Goal: Task Accomplishment & Management: Manage account settings

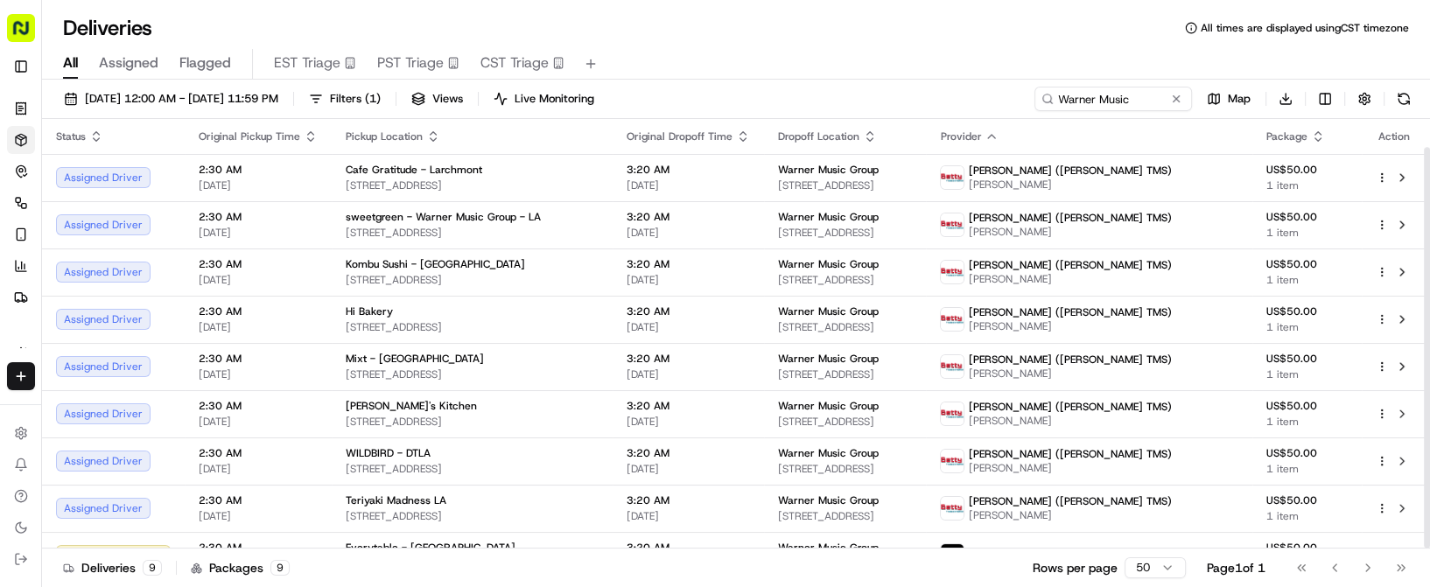
scroll to position [30, 0]
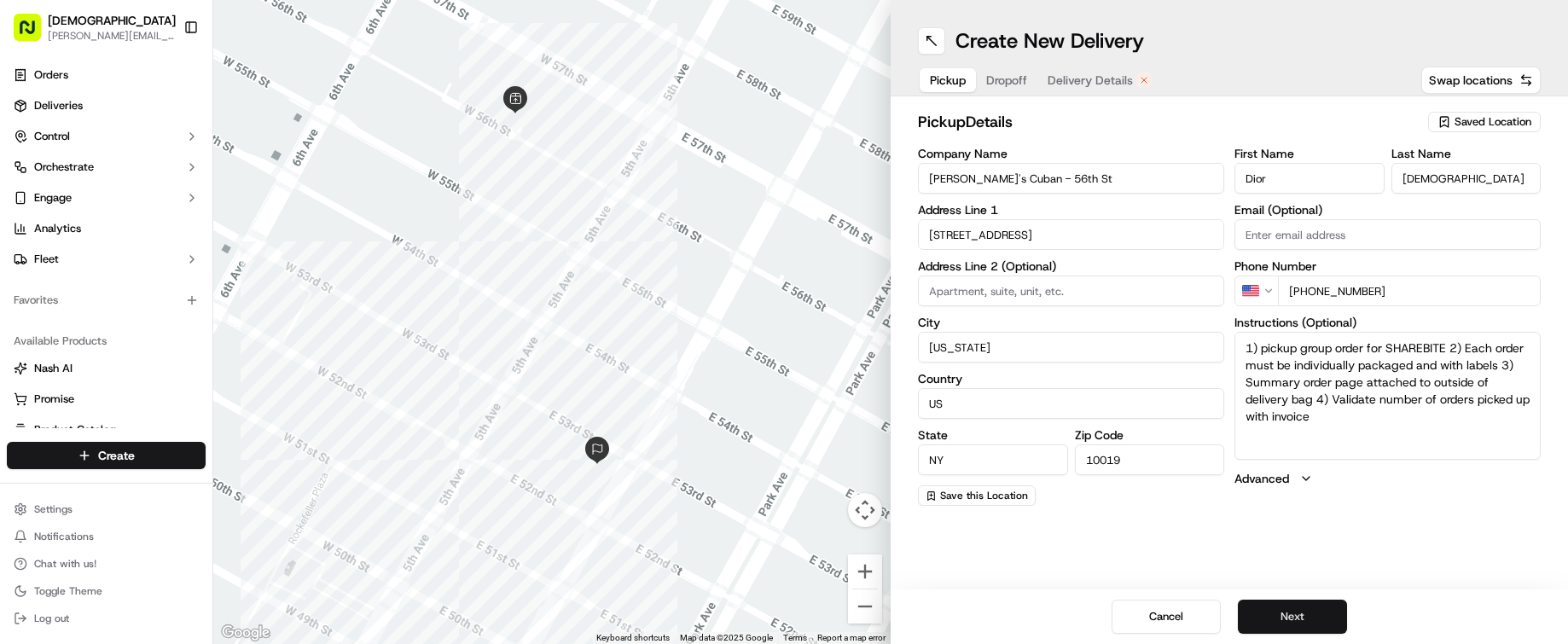
click at [1281, 609] on button "Next" at bounding box center [1292, 616] width 109 height 34
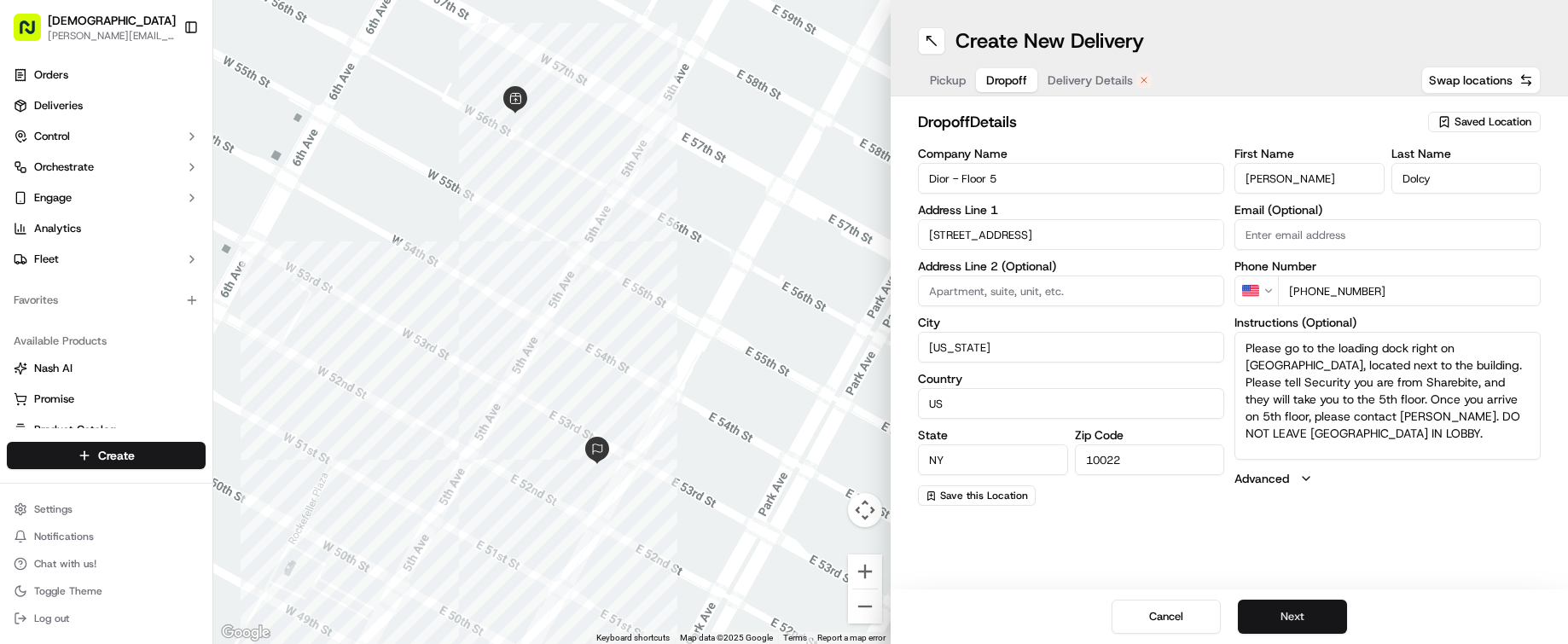
click at [1283, 609] on button "Next" at bounding box center [1292, 616] width 109 height 34
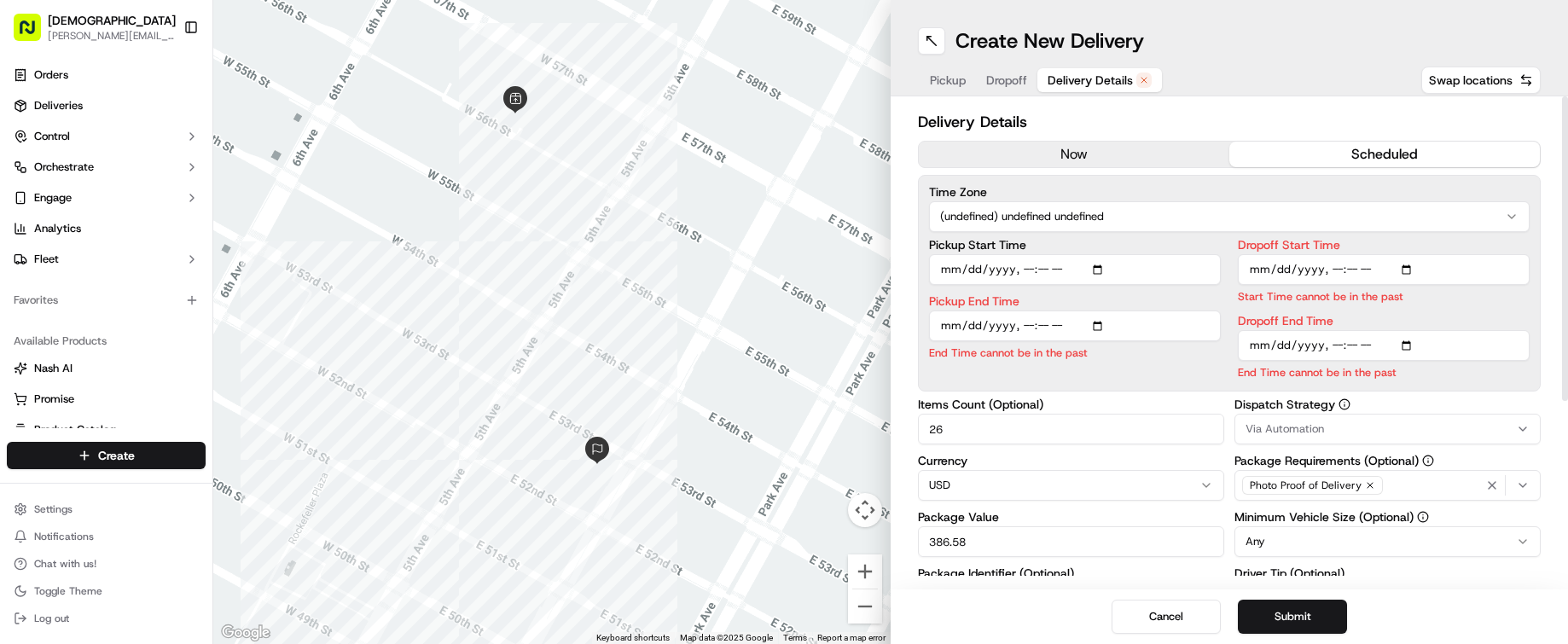
click at [1090, 154] on button "now" at bounding box center [1074, 154] width 311 height 25
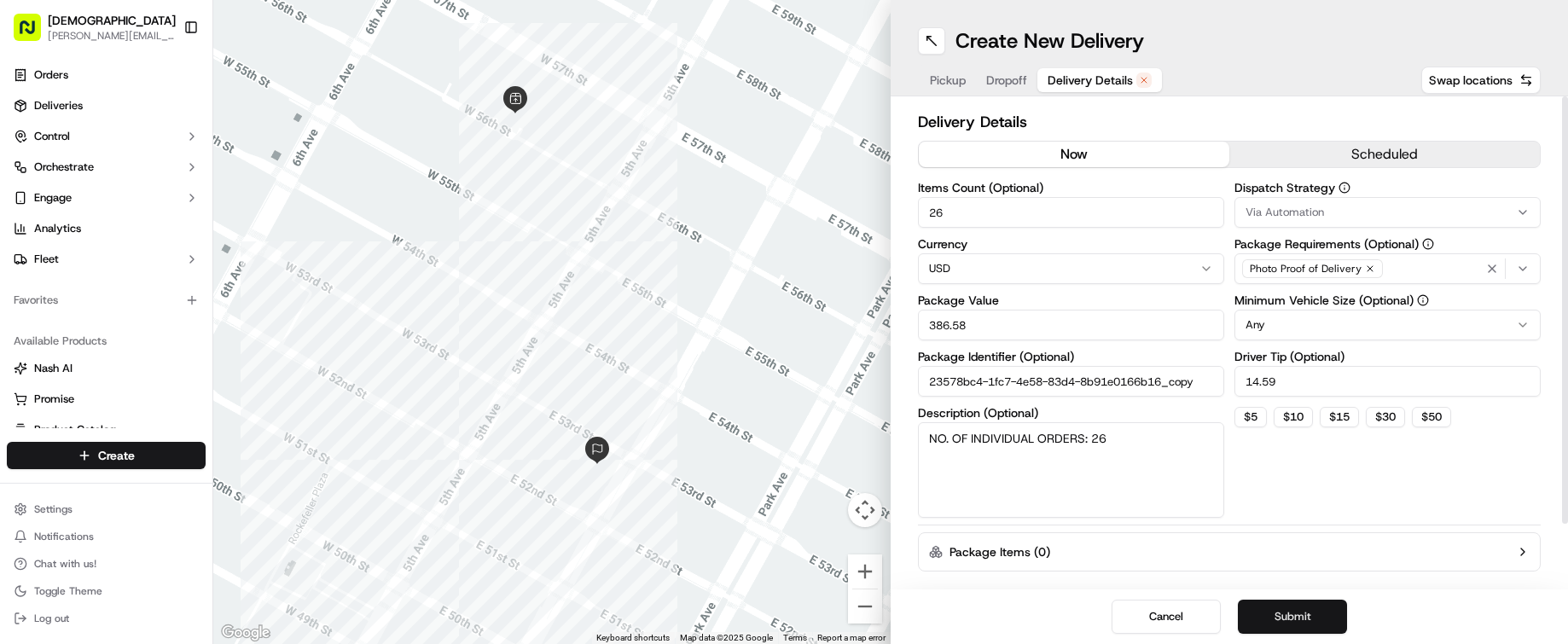
click at [1291, 606] on button "Submit" at bounding box center [1292, 616] width 109 height 34
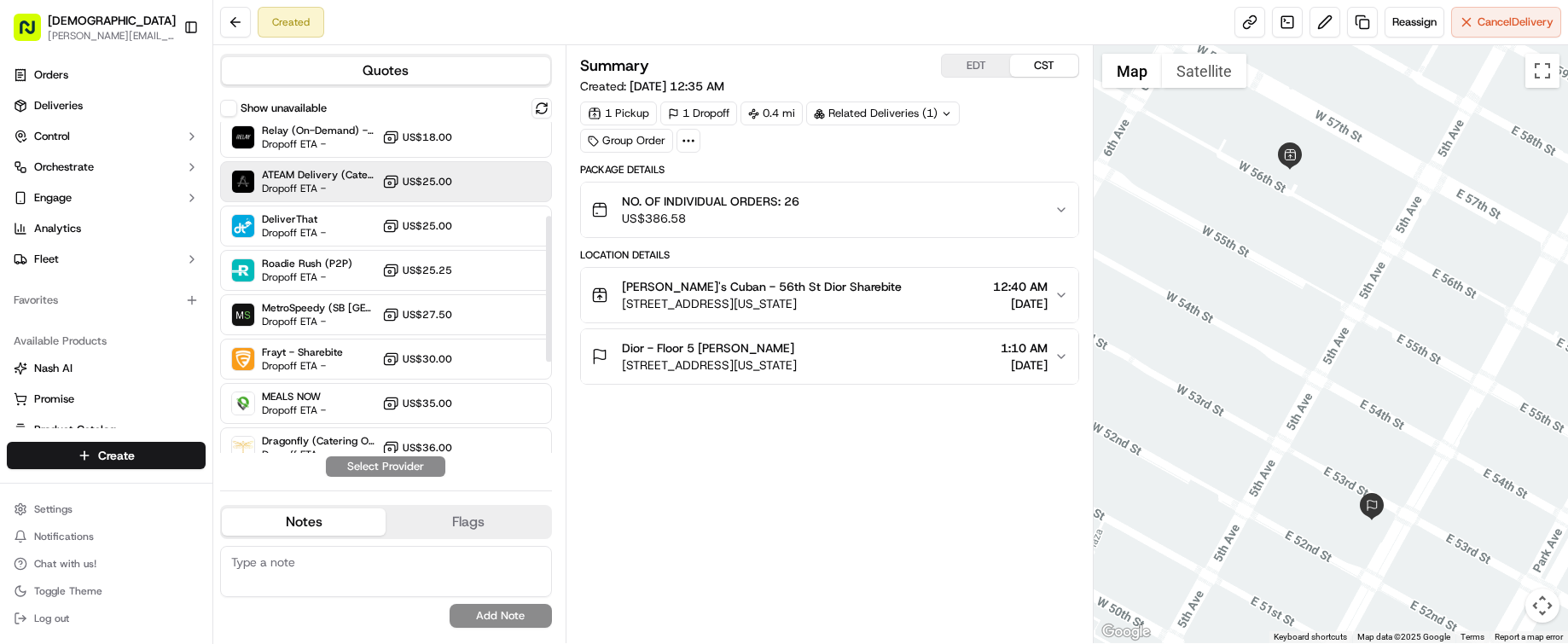
scroll to position [213, 0]
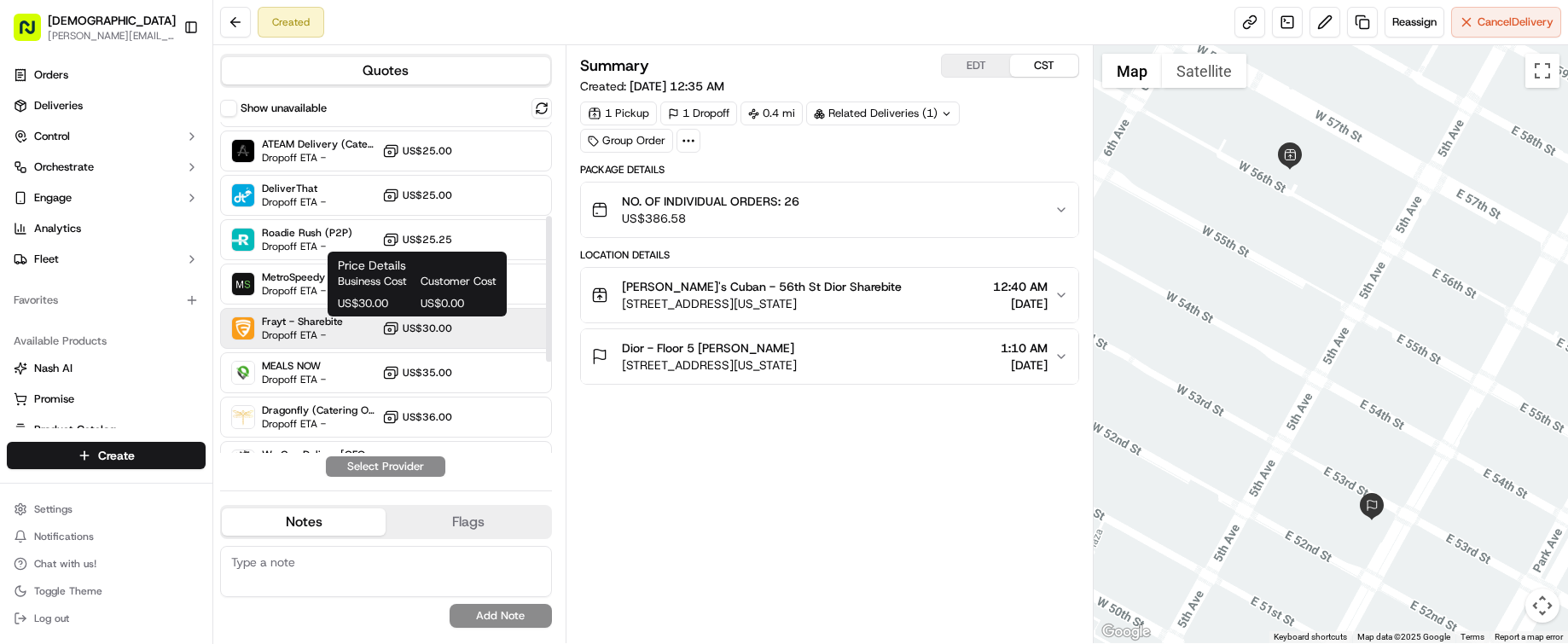
click at [427, 305] on span "US$0.00" at bounding box center [459, 304] width 76 height 16
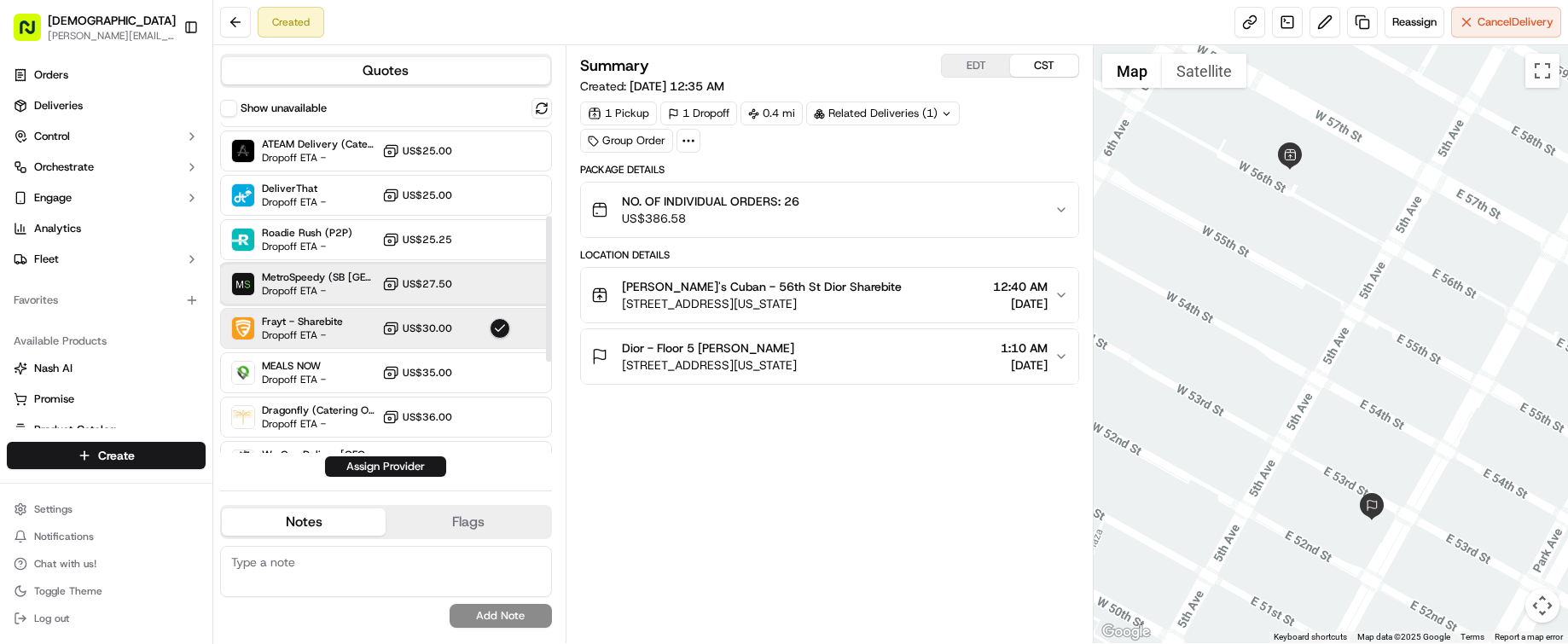
click at [520, 278] on div "MetroSpeedy (SB NYC) Dropoff ETA - US$27.50" at bounding box center [386, 284] width 332 height 41
click at [424, 459] on button "Assign Provider" at bounding box center [386, 466] width 121 height 20
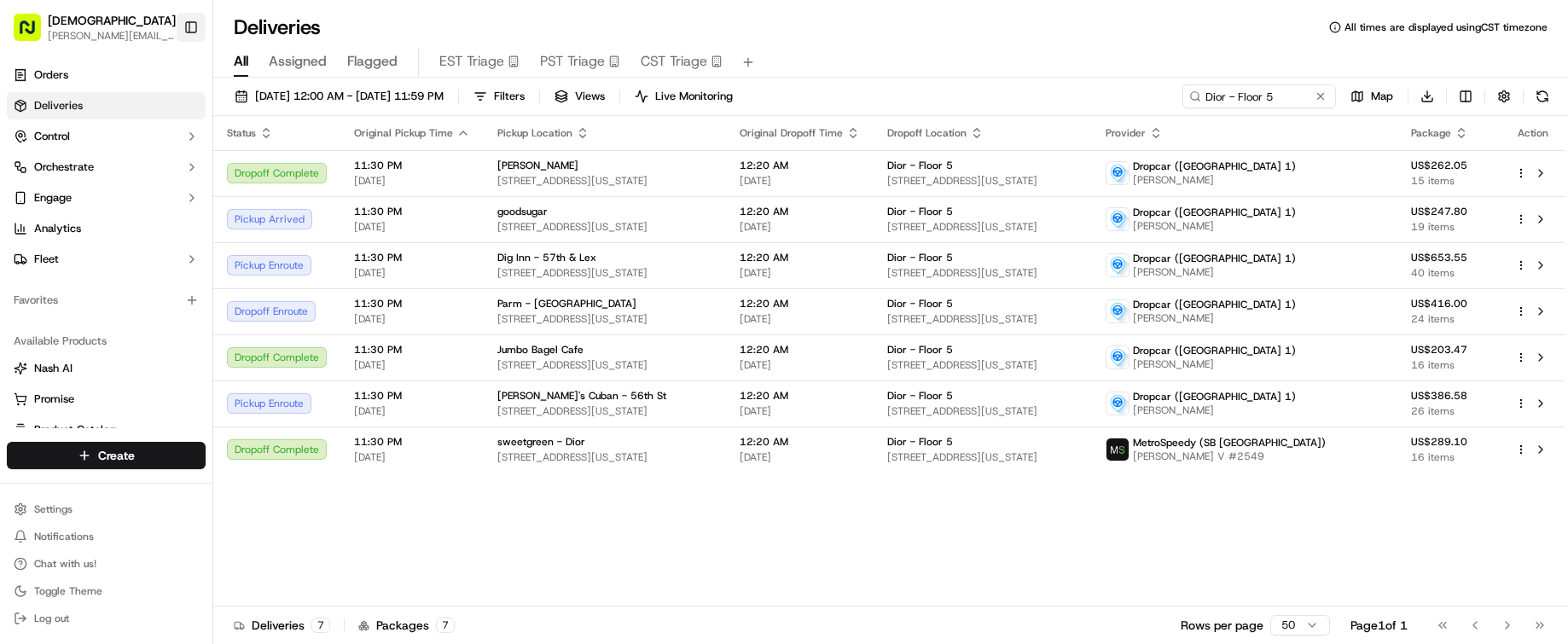
click at [192, 26] on button "Toggle Sidebar" at bounding box center [191, 27] width 29 height 29
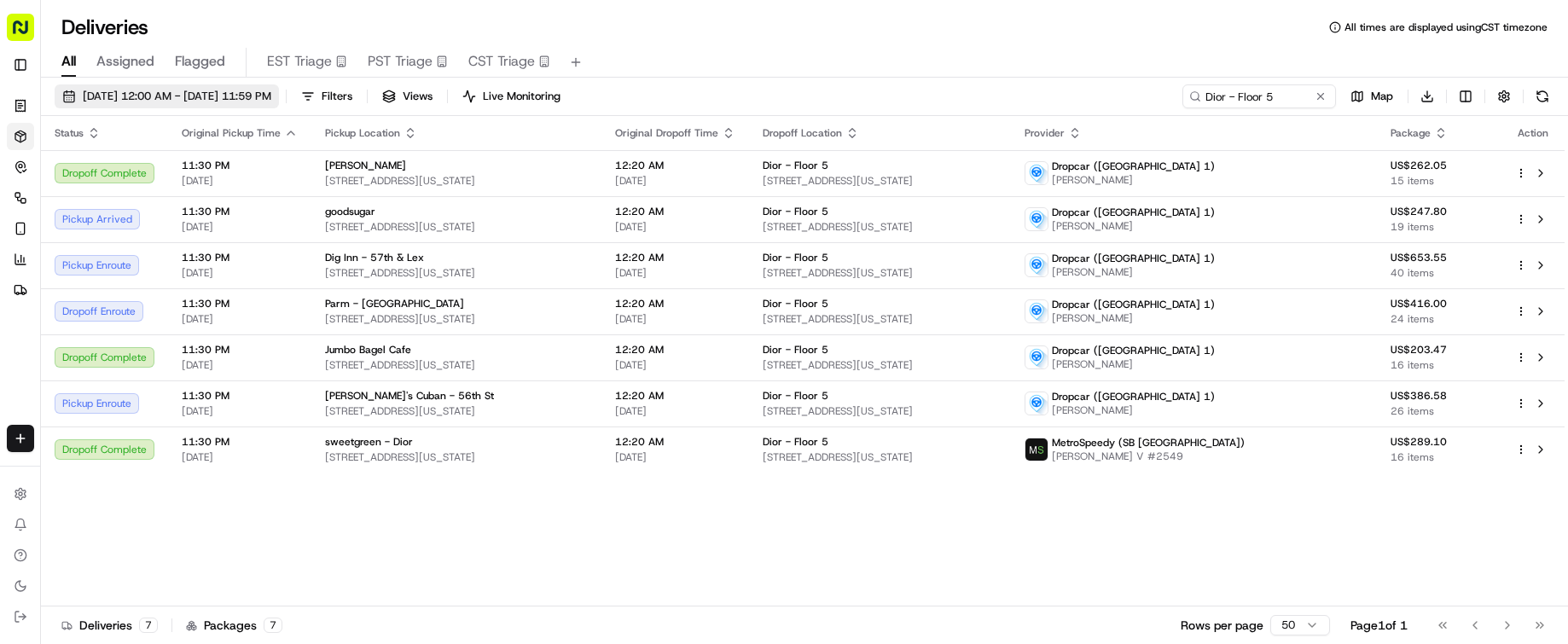
click at [193, 87] on button "[DATE] 12:00 AM - [DATE] 11:59 PM" at bounding box center [167, 96] width 224 height 24
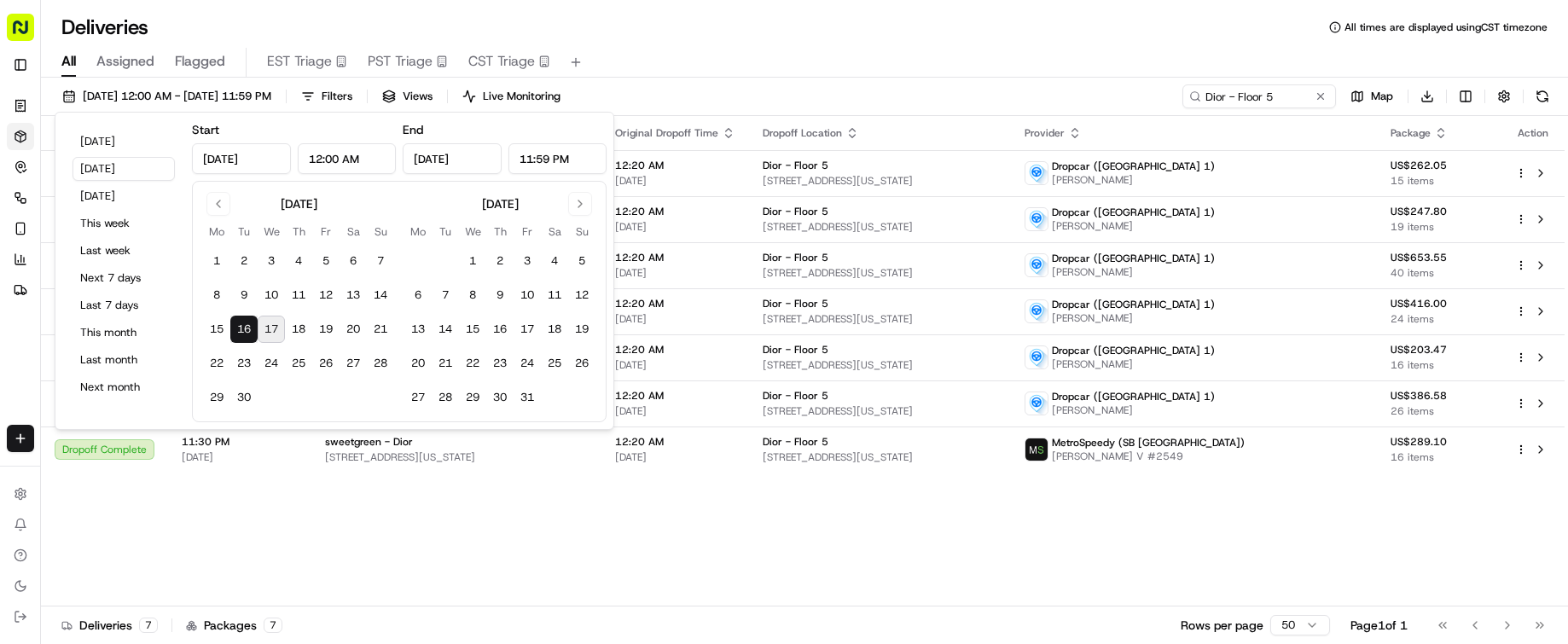
click at [247, 325] on button "16" at bounding box center [244, 329] width 27 height 27
click at [265, 330] on button "17" at bounding box center [271, 329] width 27 height 27
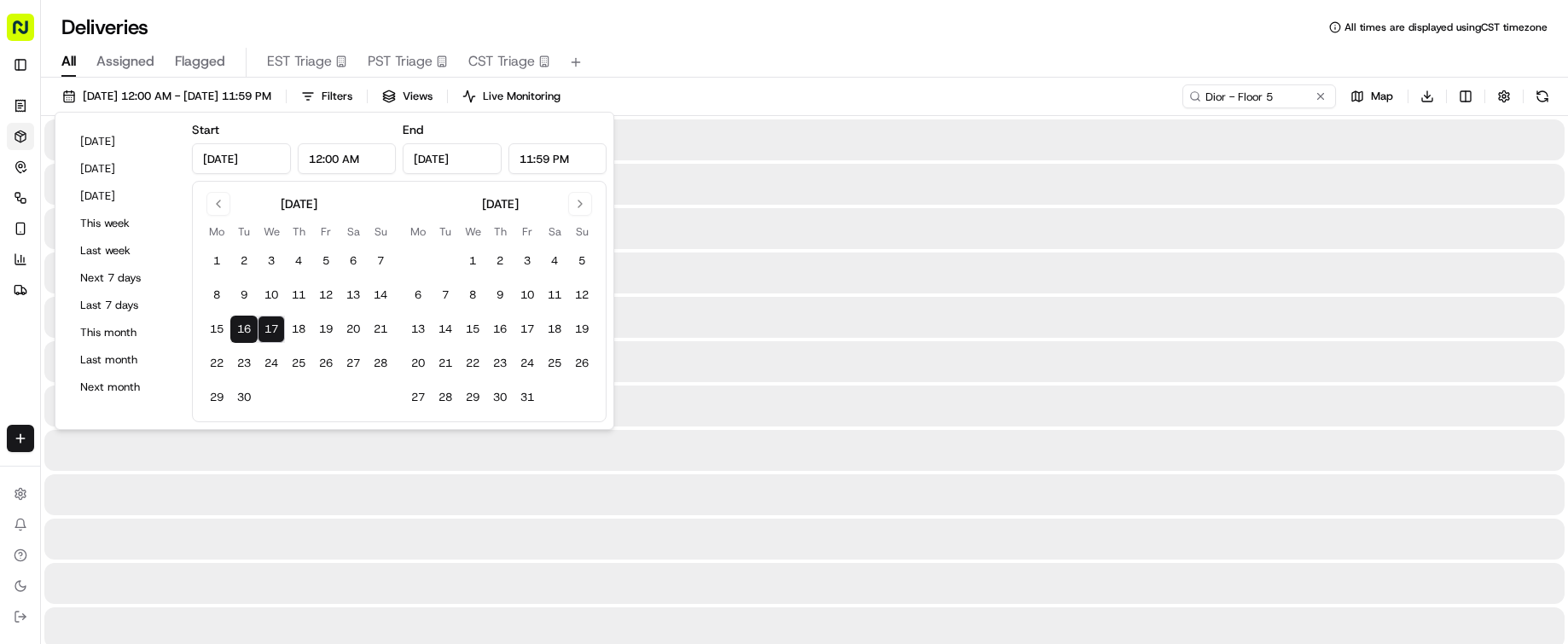
type input "Sep 17, 2025"
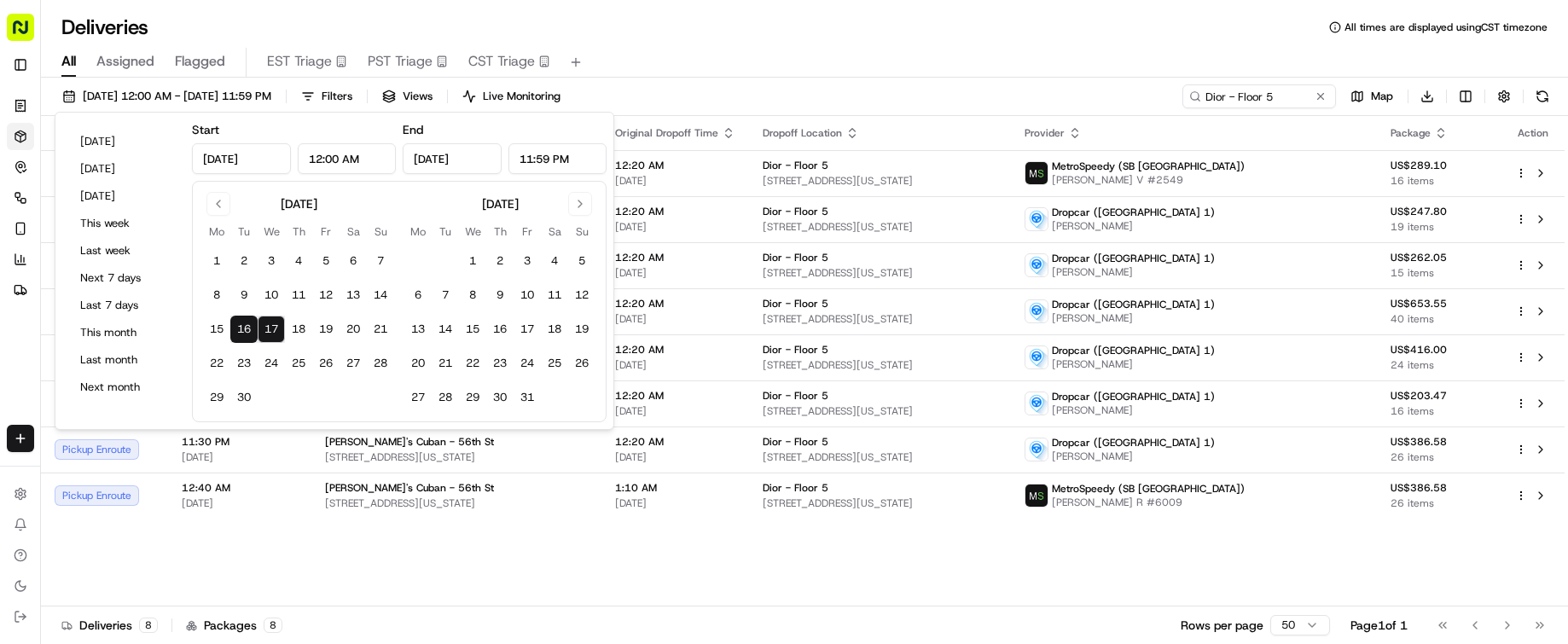
click at [746, 53] on div "All Assigned Flagged EST Triage PST Triage CST Triage" at bounding box center [804, 62] width 1527 height 30
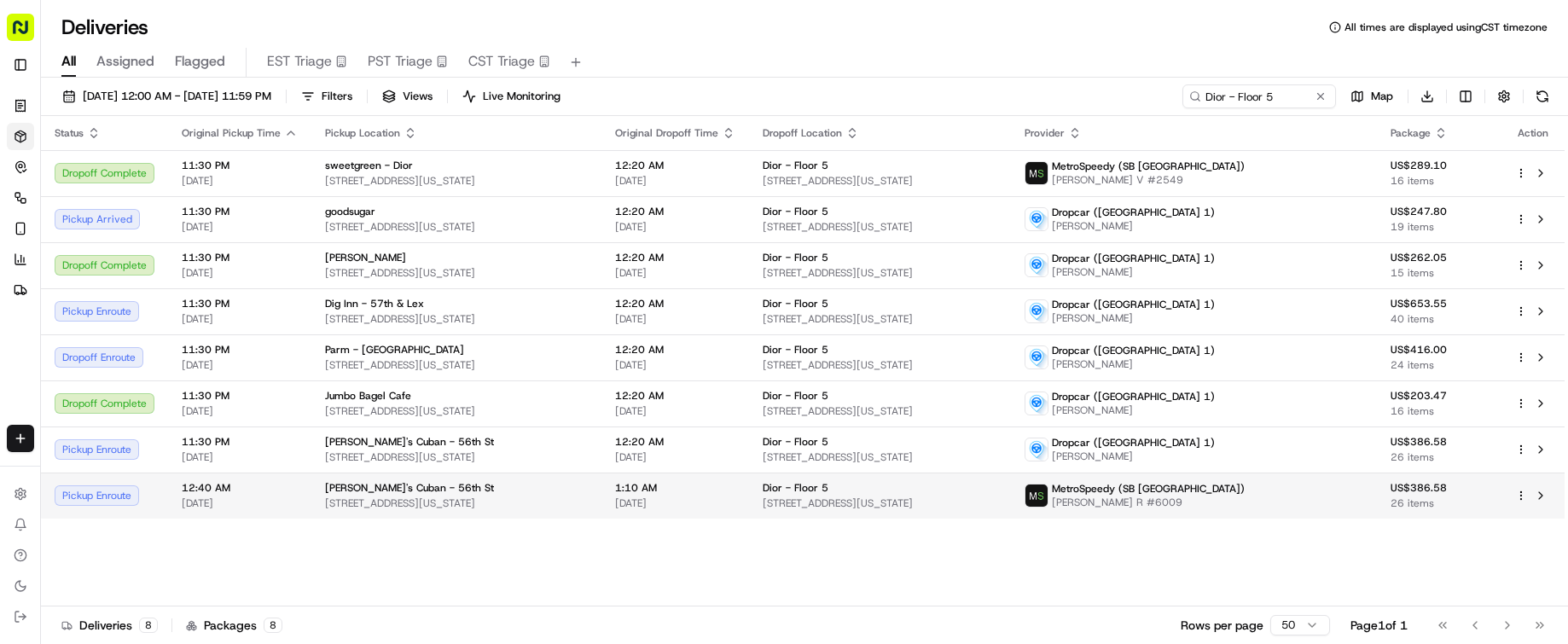
click at [997, 498] on span "510 Madison Ave, New York, NY 10022, USA" at bounding box center [880, 503] width 235 height 14
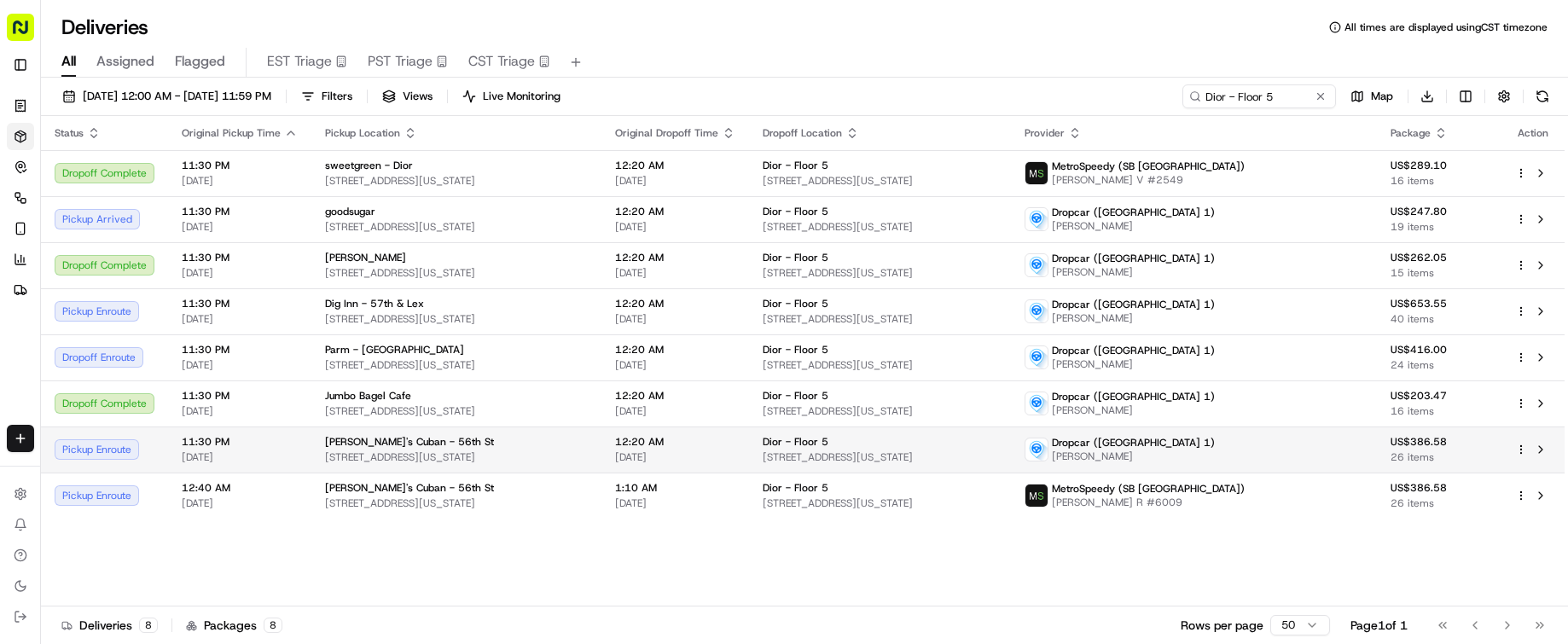
click at [511, 457] on span "23 W 56th St, New York, NY 10019, USA" at bounding box center [457, 457] width 263 height 14
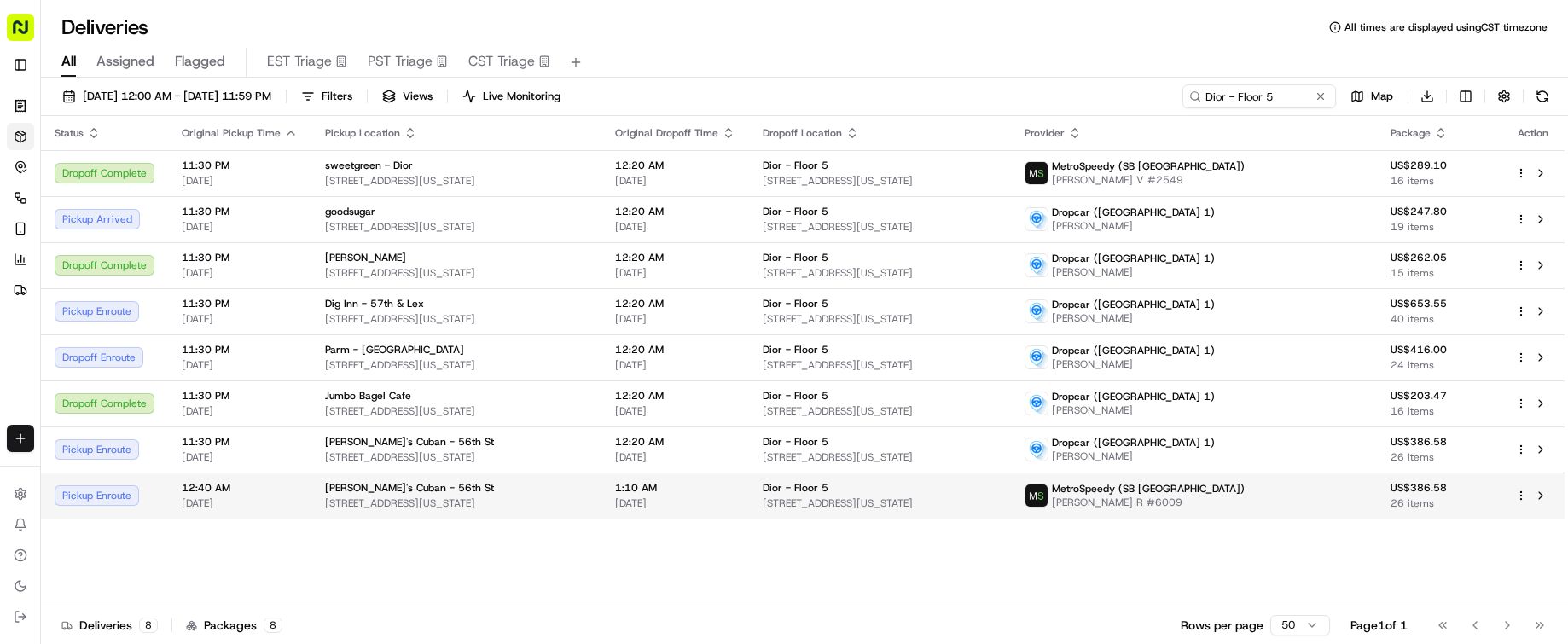
click at [520, 502] on span "23 W 56th St, New York, NY 10019, USA" at bounding box center [457, 503] width 263 height 14
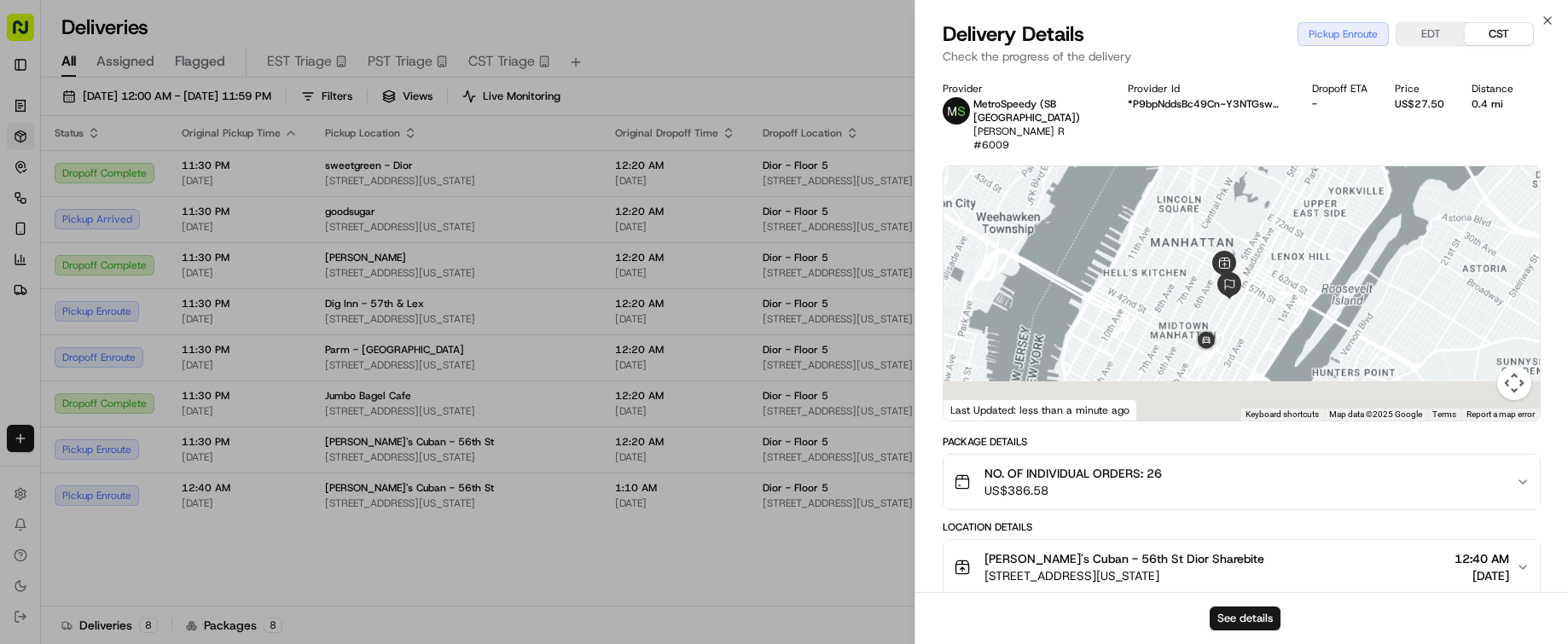
drag, startPoint x: 1330, startPoint y: 322, endPoint x: 1329, endPoint y: 259, distance: 63.0
click at [1329, 259] on div at bounding box center [1242, 293] width 596 height 254
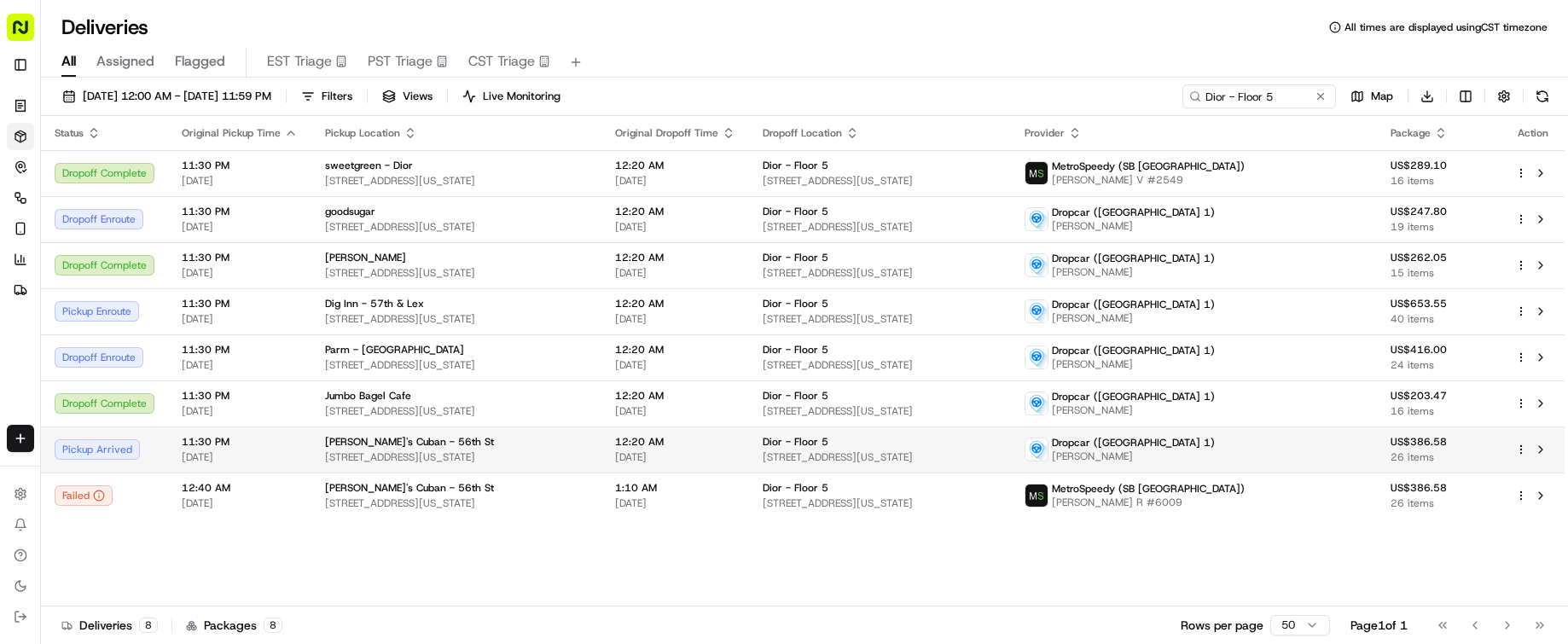
click at [569, 443] on div "Tina's Cuban - 56th St" at bounding box center [457, 441] width 263 height 14
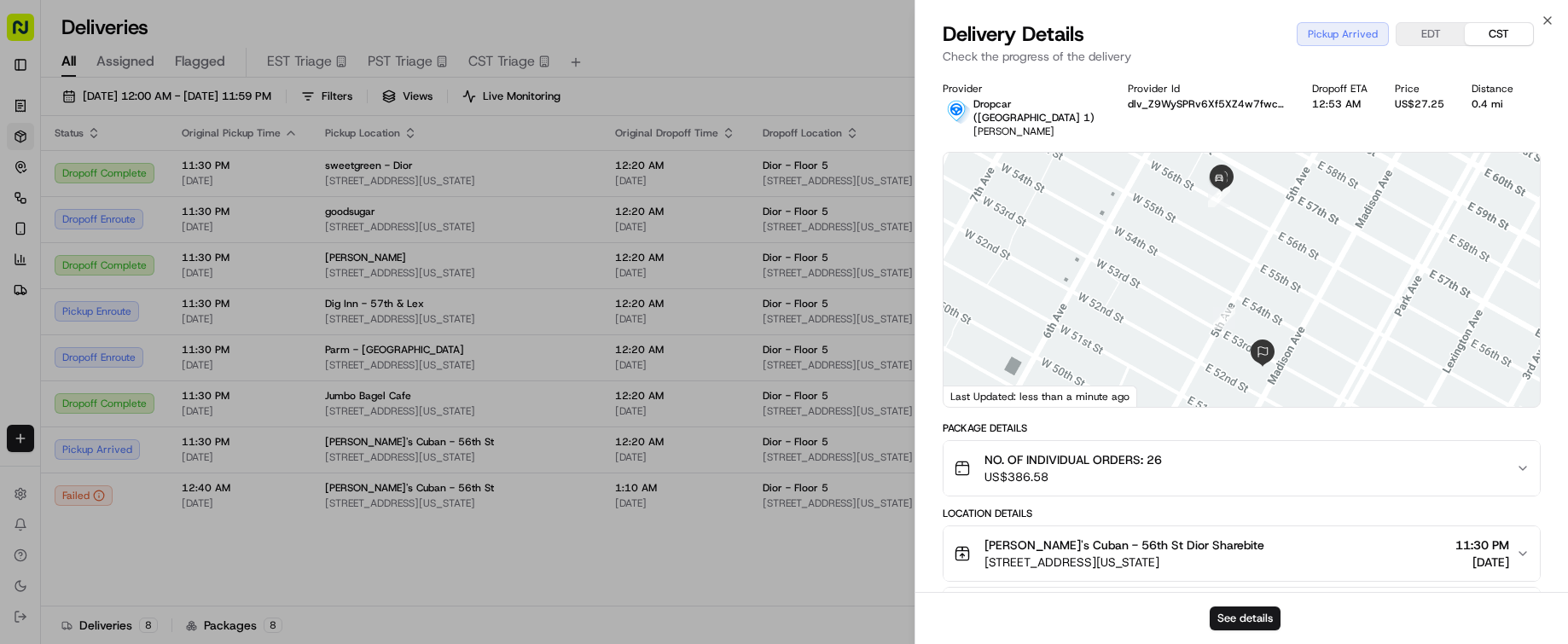
scroll to position [338, 0]
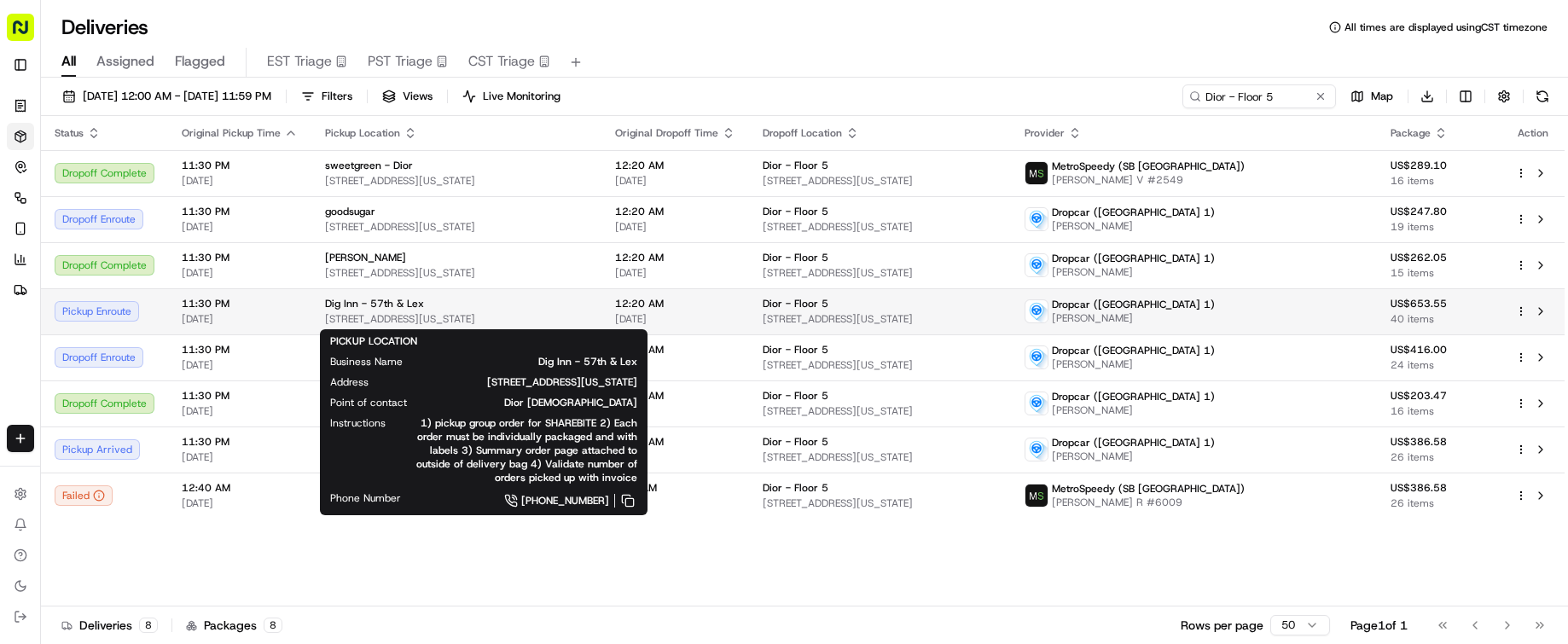
click at [478, 313] on span "709 Lexington Ave, New York, NY 10022, USA" at bounding box center [457, 319] width 263 height 14
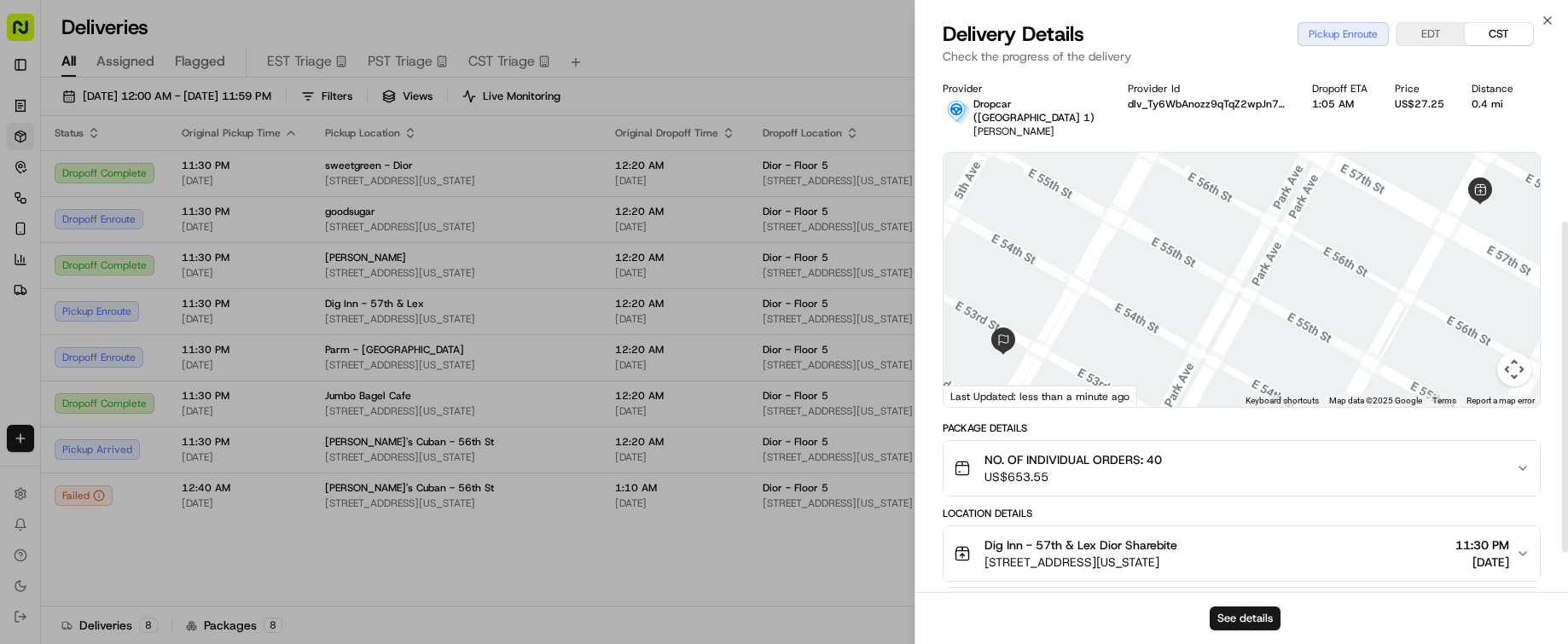
scroll to position [297, 0]
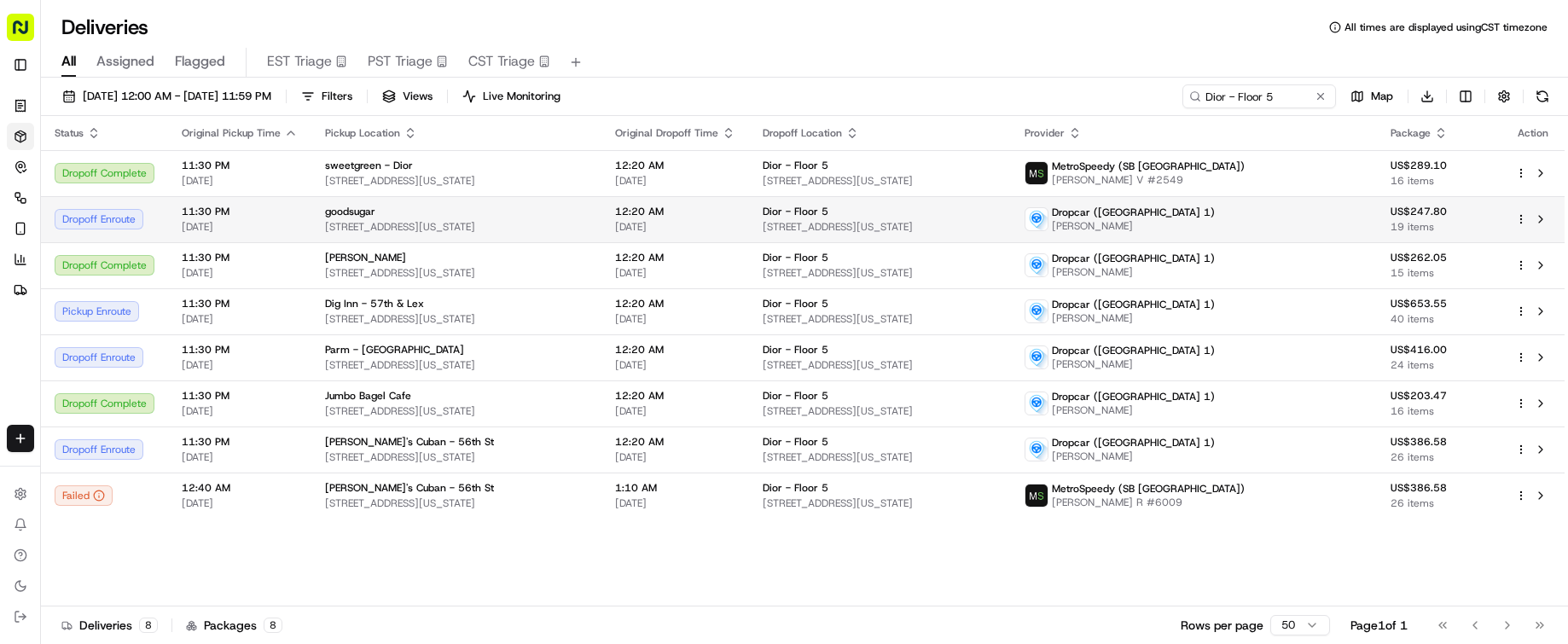
click at [565, 226] on span "1186 3rd Ave, New York, NY 10021, USA" at bounding box center [457, 227] width 263 height 14
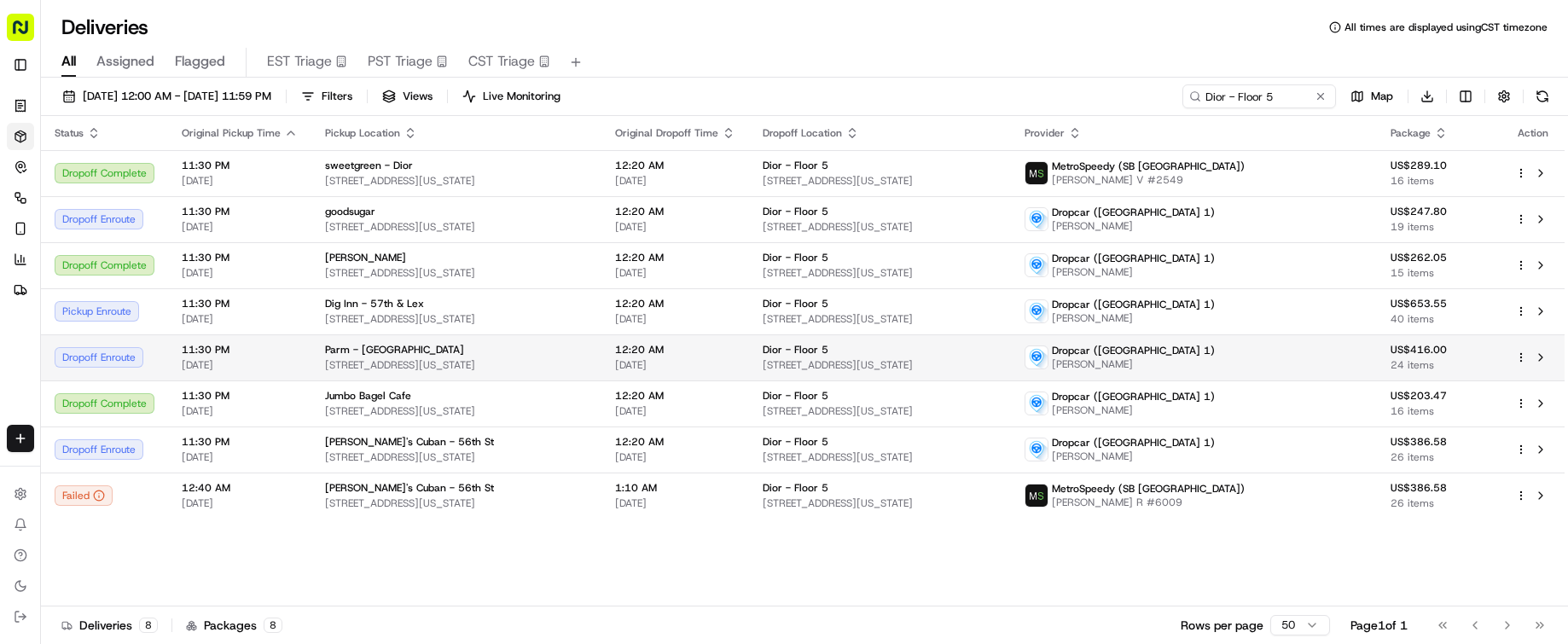
click at [471, 363] on span "235 Columbus Ave, New York, NY 10023, USA" at bounding box center [457, 365] width 263 height 14
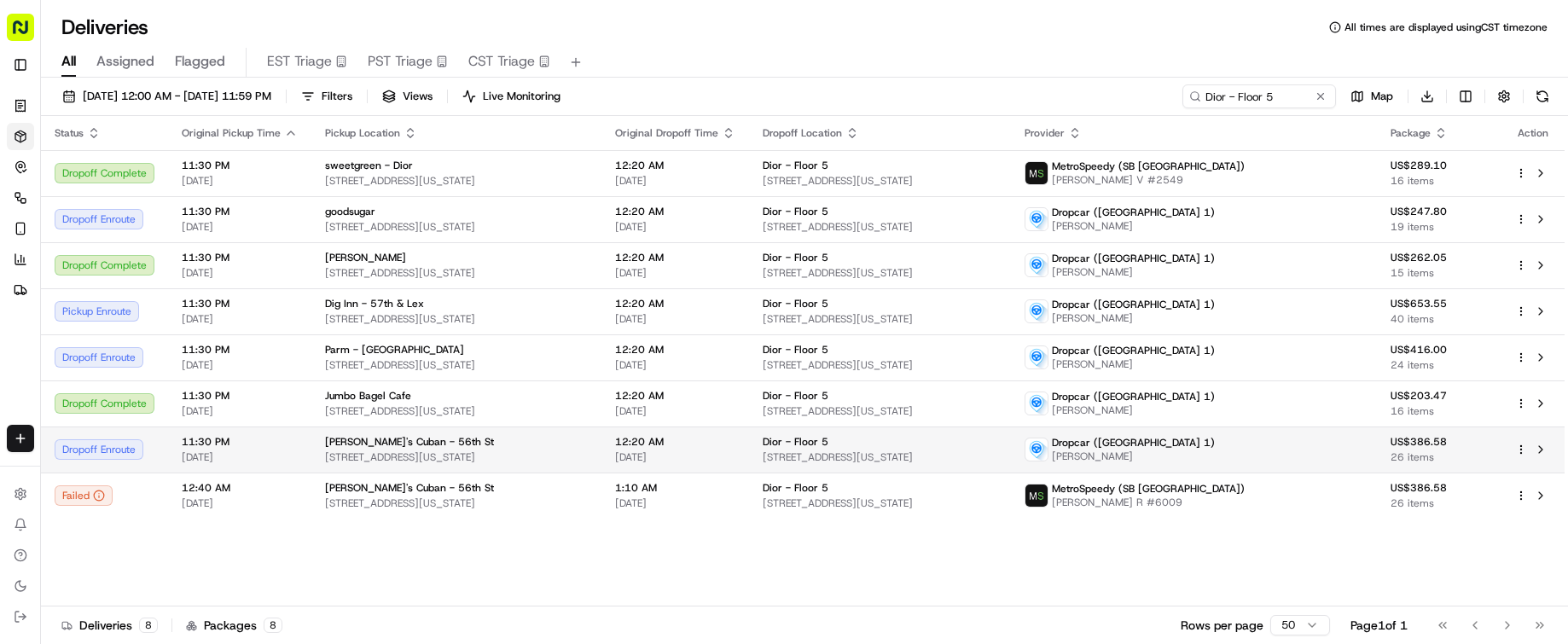
click at [472, 440] on div "Tina's Cuban - 56th St" at bounding box center [457, 441] width 263 height 14
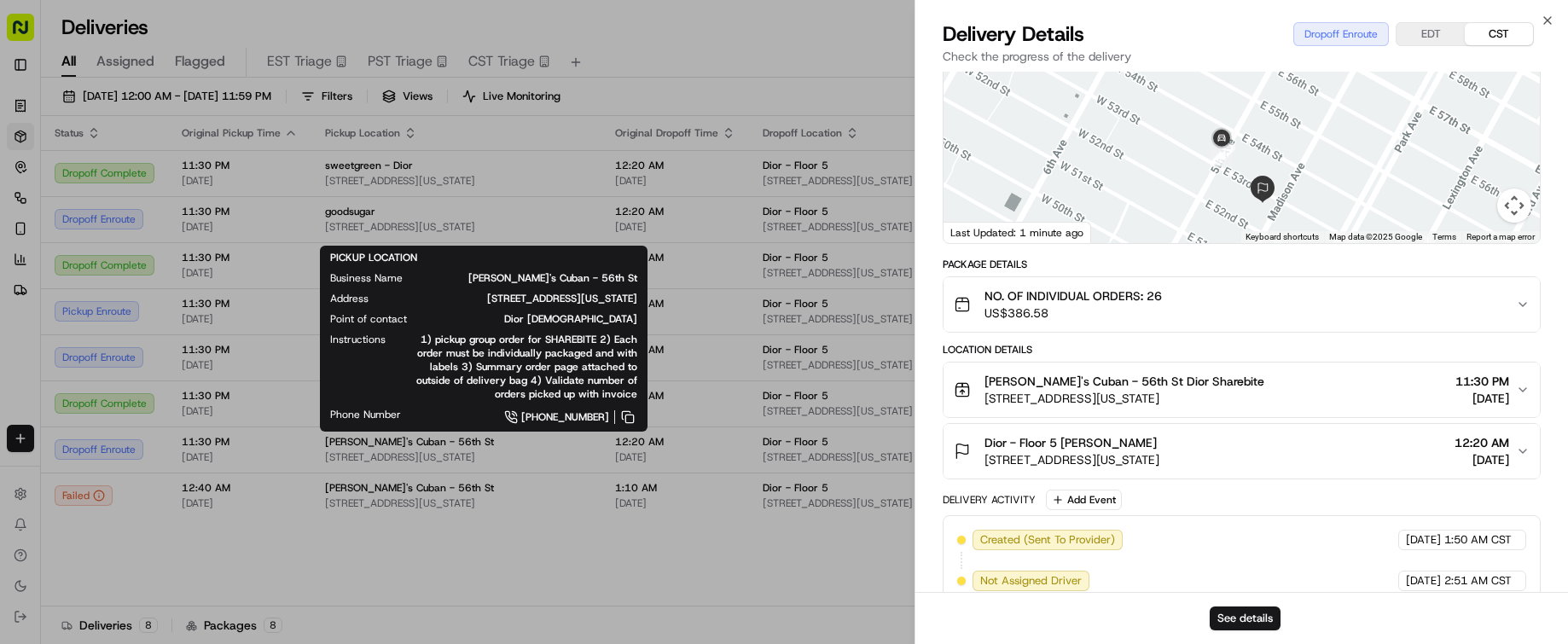
scroll to position [213, 0]
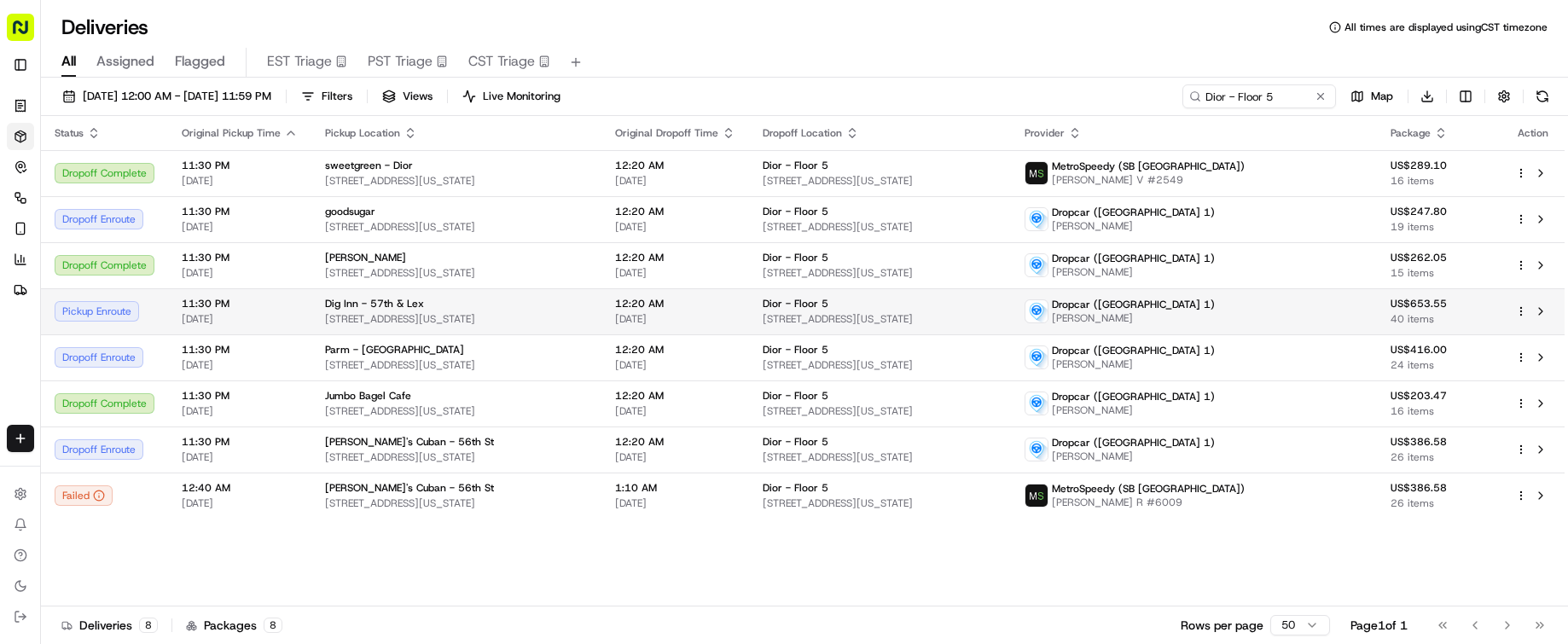
click at [469, 302] on div "Dig Inn - 57th & Lex" at bounding box center [457, 304] width 263 height 14
click at [588, 305] on div "Dig Inn - 57th & Lex" at bounding box center [457, 304] width 263 height 14
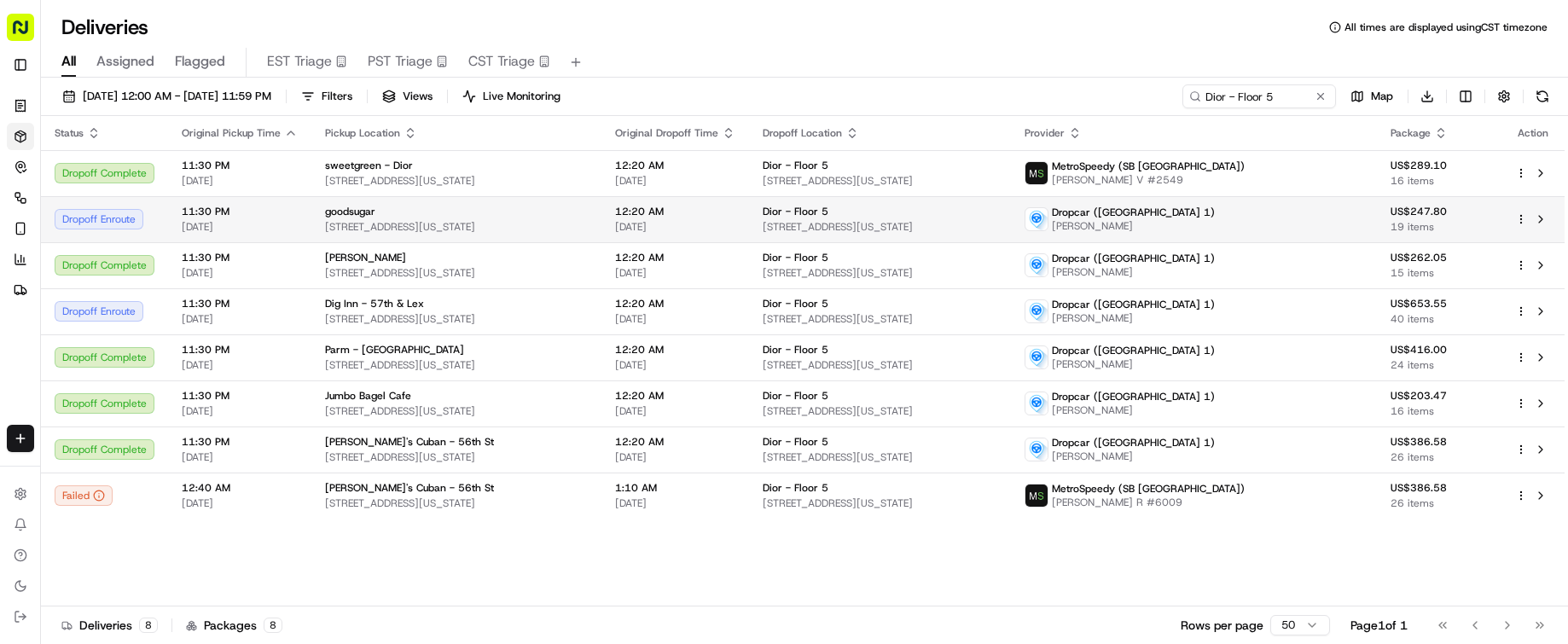
click at [588, 231] on span "1186 3rd Ave, New York, NY 10021, USA" at bounding box center [457, 227] width 263 height 14
click at [471, 220] on span "1186 3rd Ave, New York, NY 10021, USA" at bounding box center [457, 227] width 263 height 14
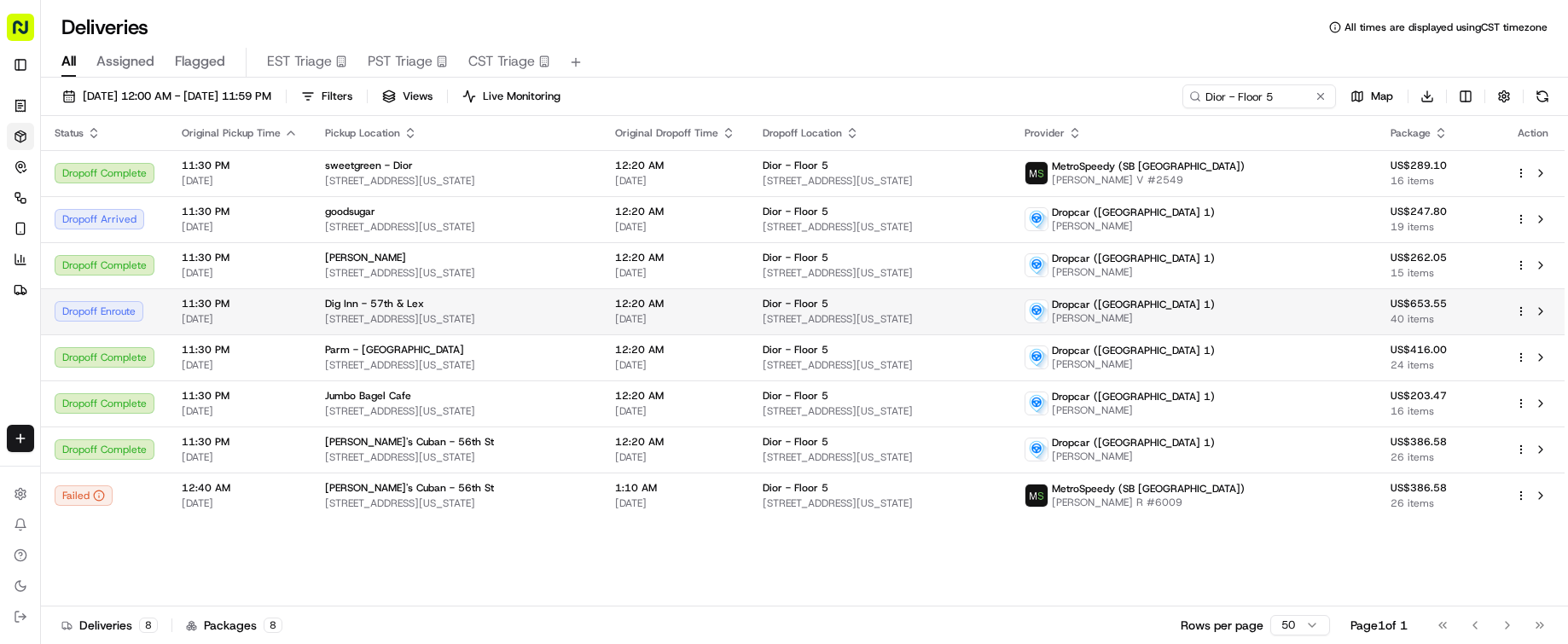
click at [462, 319] on span "709 Lexington Ave, New York, NY 10022, USA" at bounding box center [457, 319] width 263 height 14
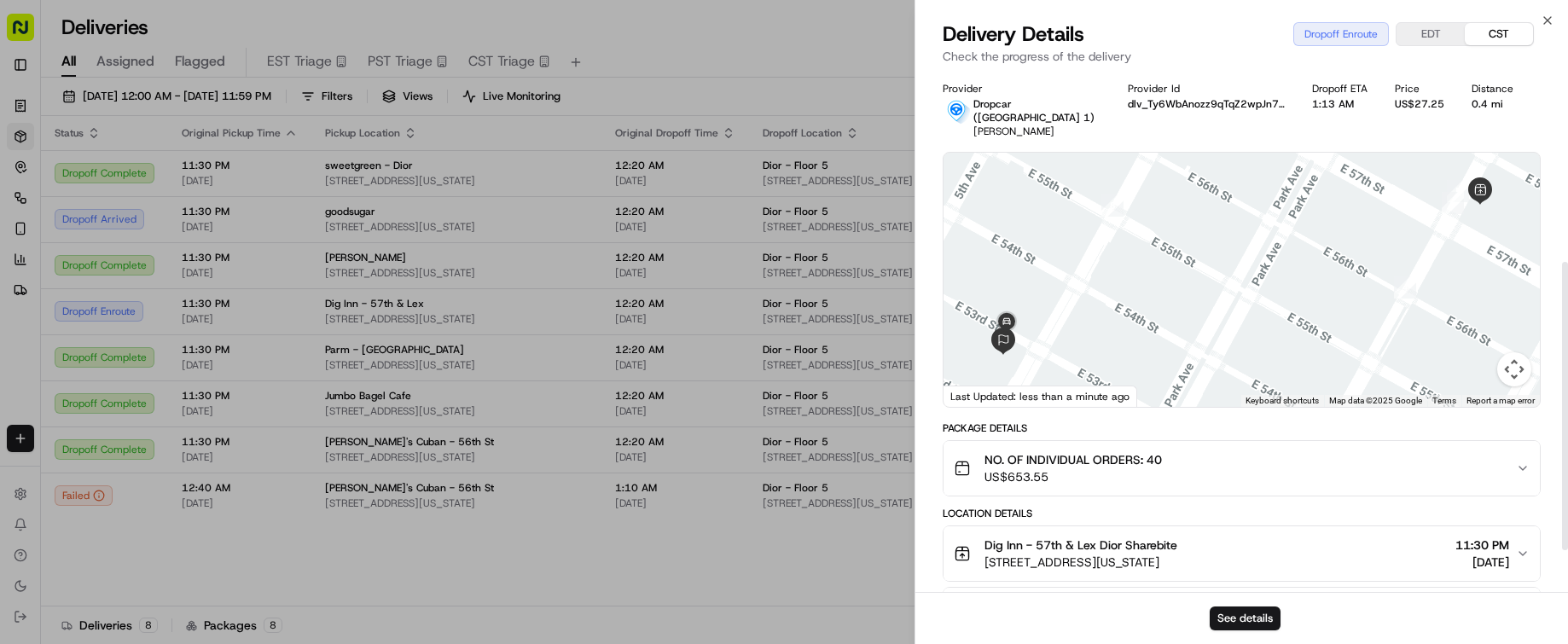
scroll to position [420, 0]
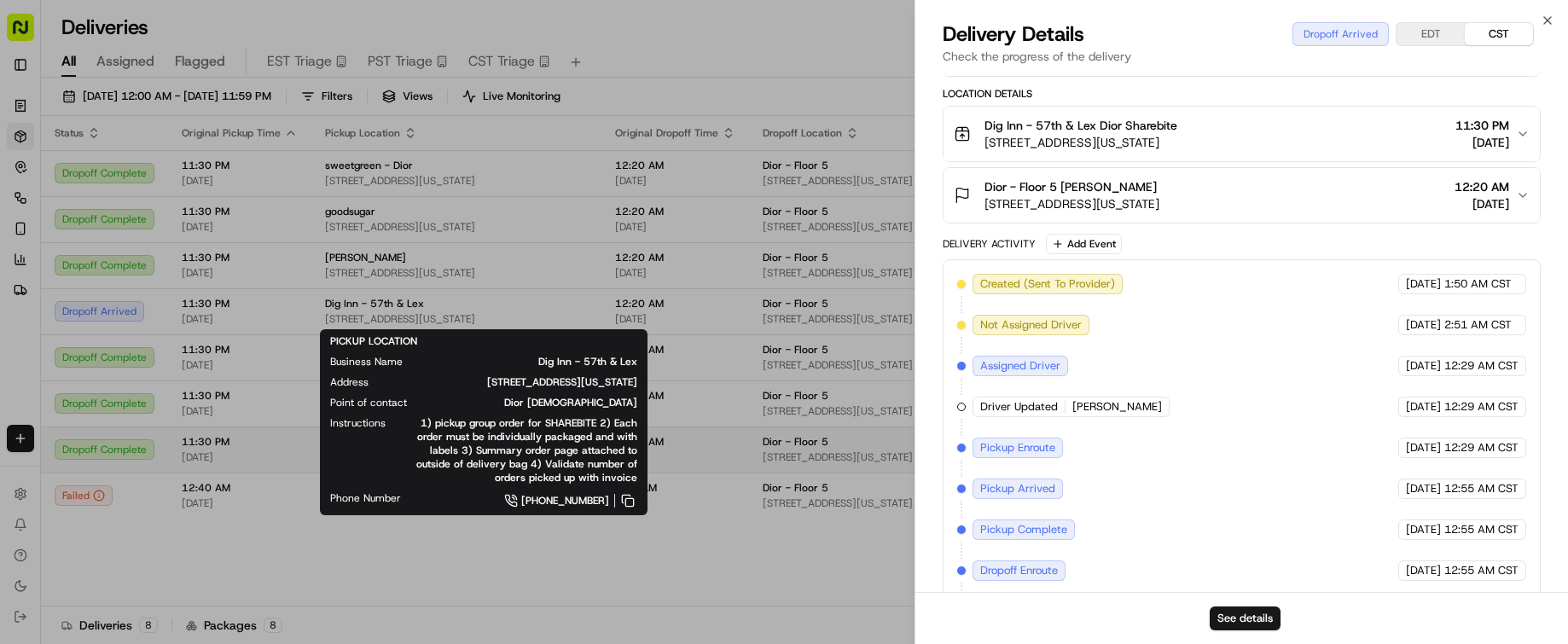
drag, startPoint x: 679, startPoint y: 507, endPoint x: 670, endPoint y: 440, distance: 67.6
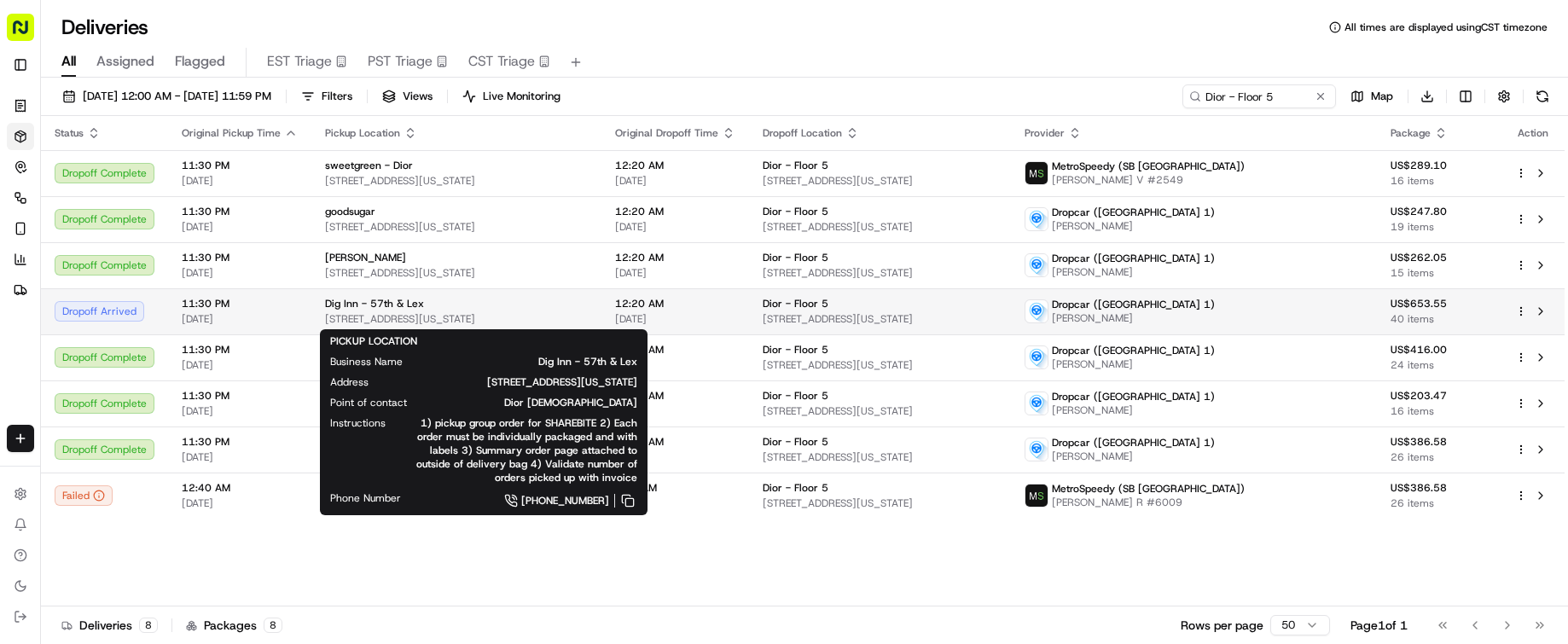
click at [588, 312] on span "709 Lexington Ave, New York, NY 10022, USA" at bounding box center [457, 319] width 263 height 14
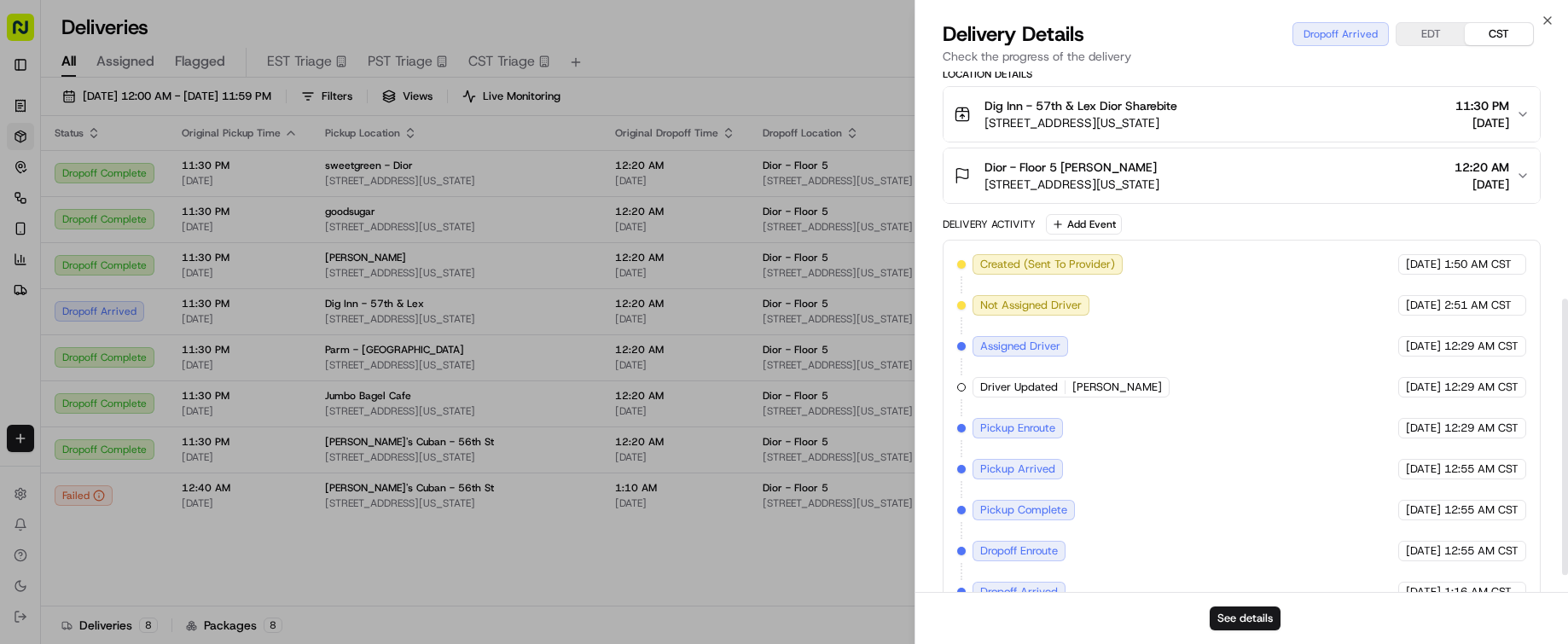
scroll to position [461, 0]
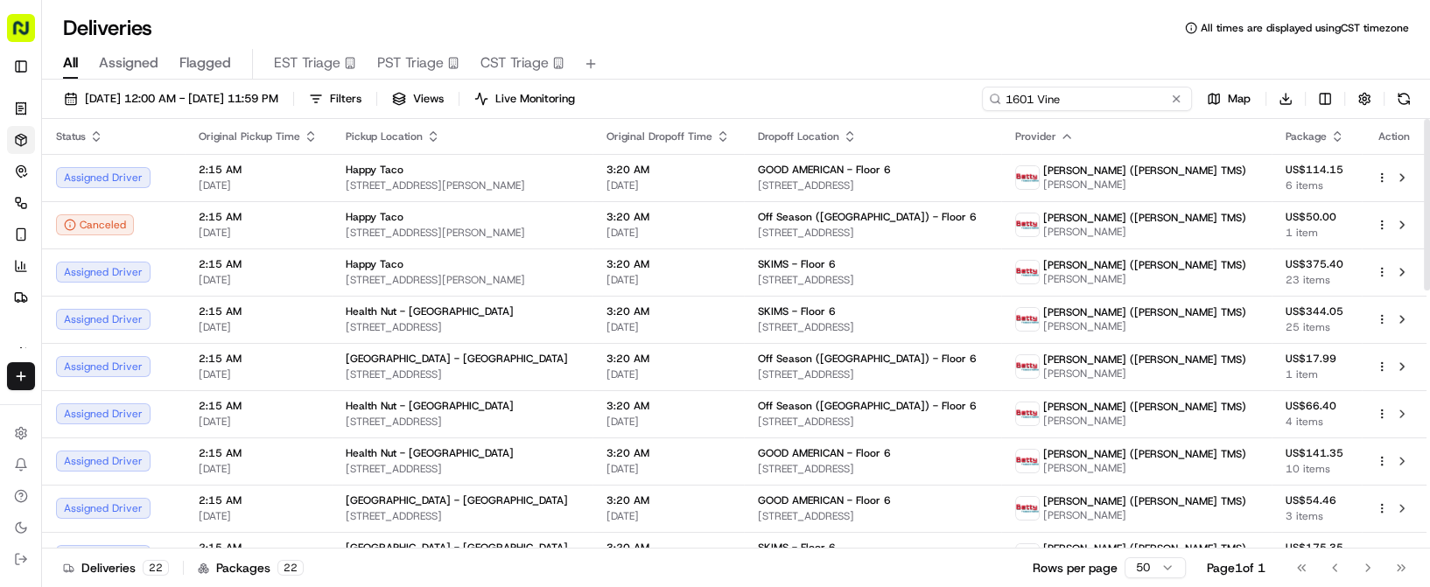
click at [1107, 95] on input "1601 Vine" at bounding box center [1087, 99] width 210 height 25
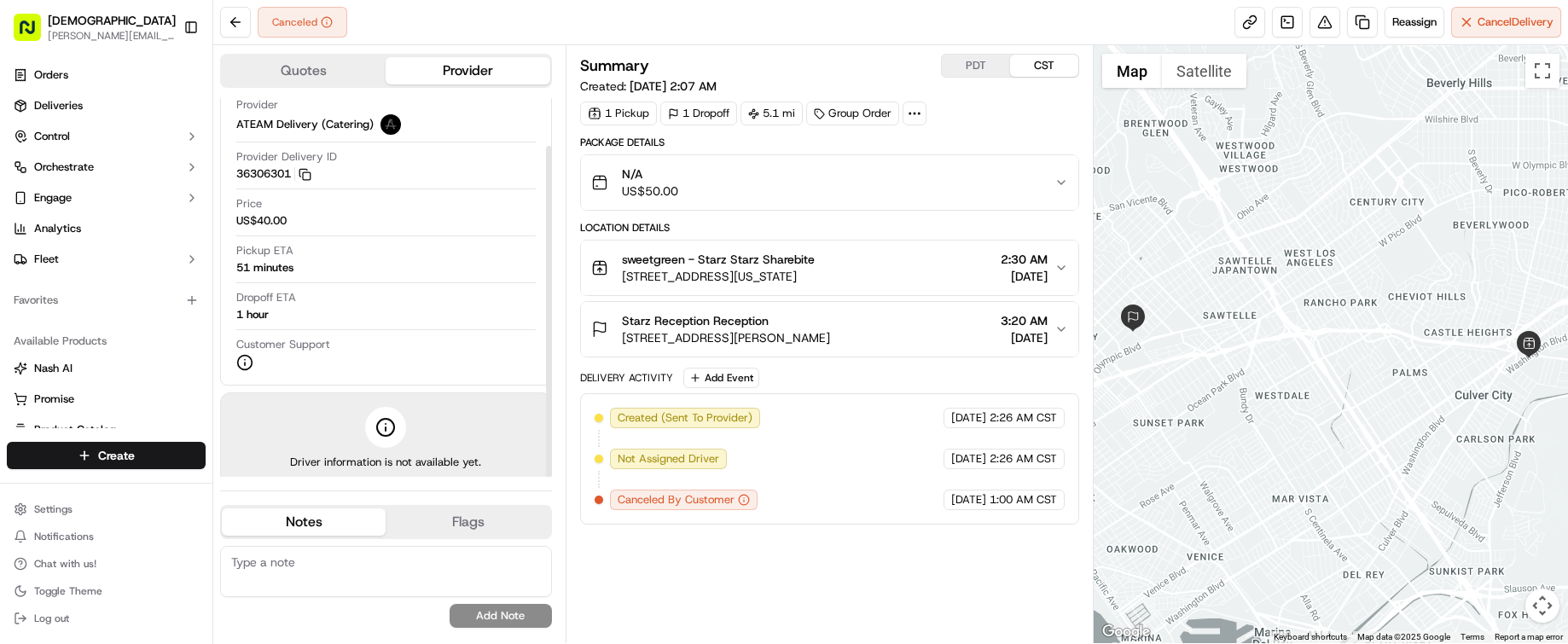
scroll to position [55, 0]
